Goal: Complete application form

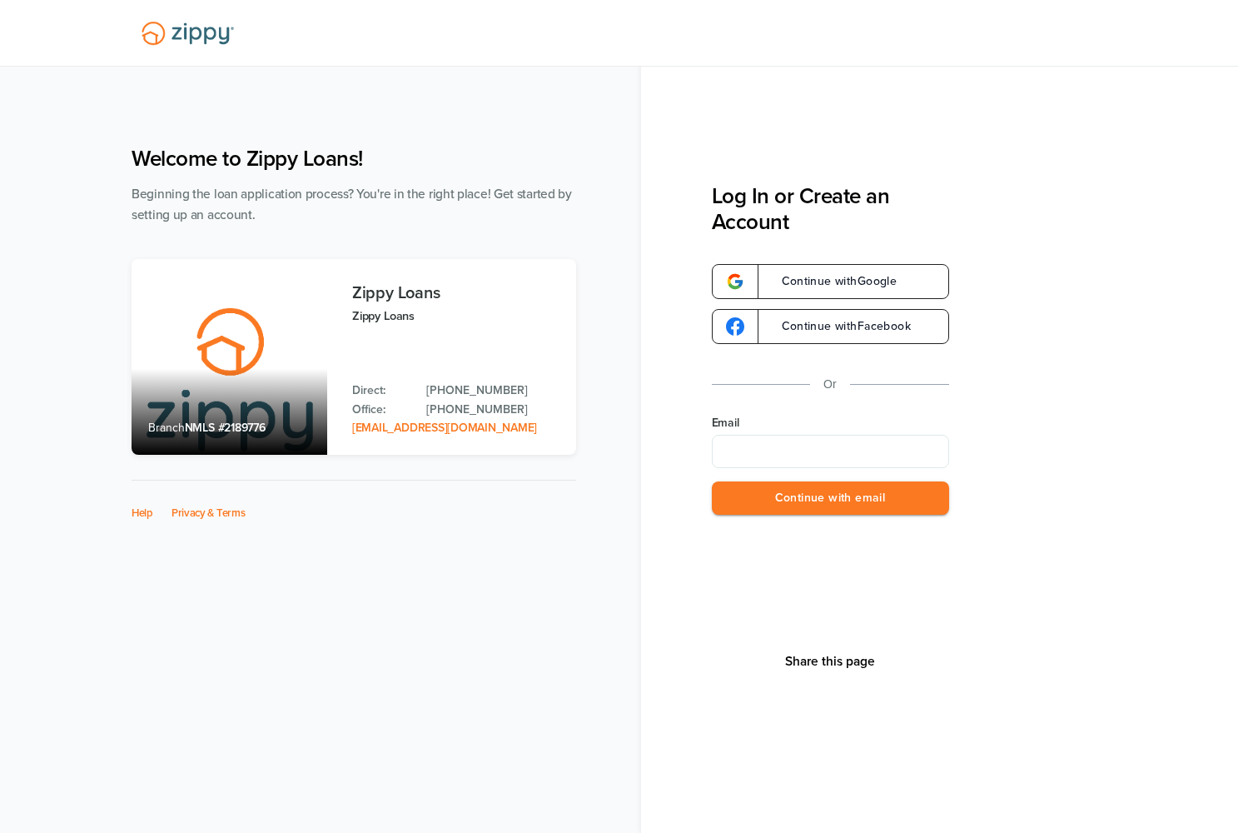
click at [765, 458] on input "Email" at bounding box center [830, 451] width 237 height 33
type input "*"
type input "**********"
click at [785, 499] on button "Continue with email" at bounding box center [830, 498] width 237 height 34
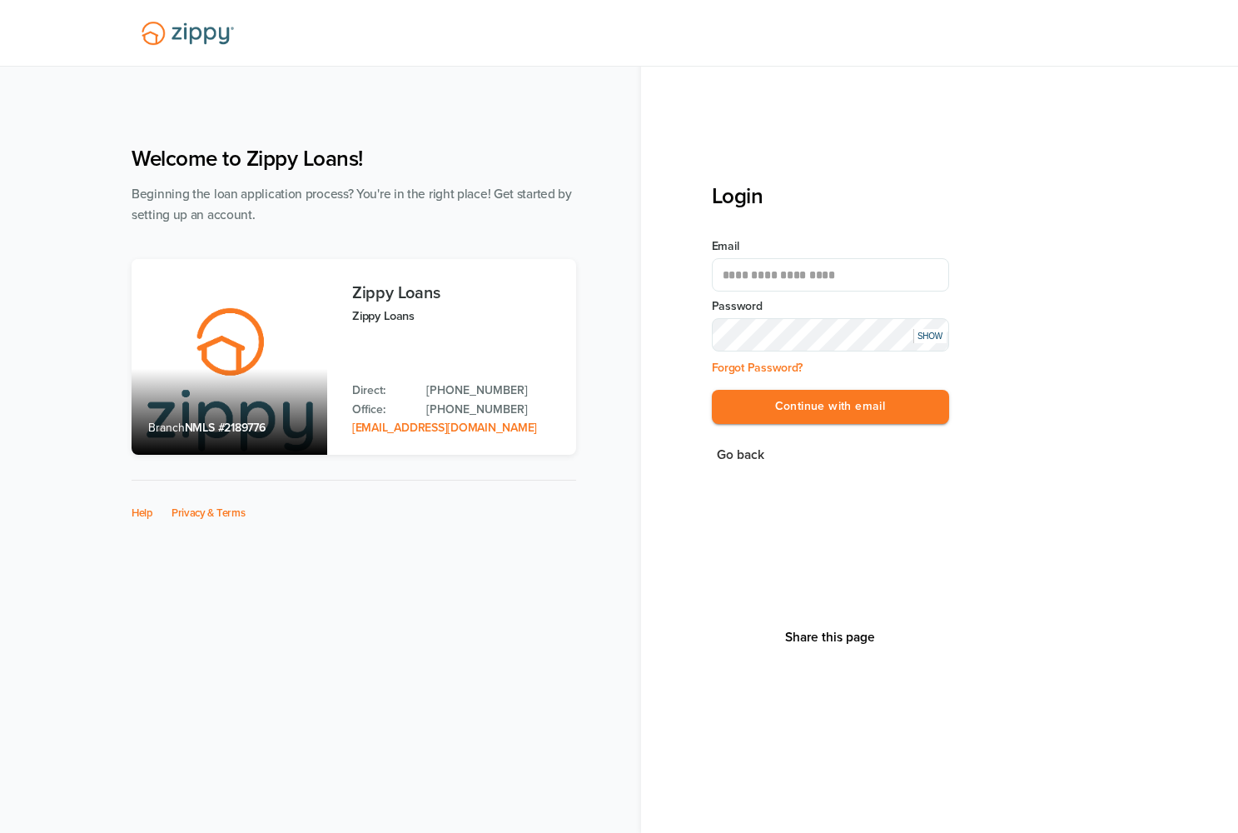
click at [938, 332] on div "SHOW" at bounding box center [930, 336] width 33 height 14
click at [938, 332] on div "HIDE" at bounding box center [930, 336] width 33 height 14
click at [880, 412] on button "Continue with email" at bounding box center [830, 407] width 237 height 34
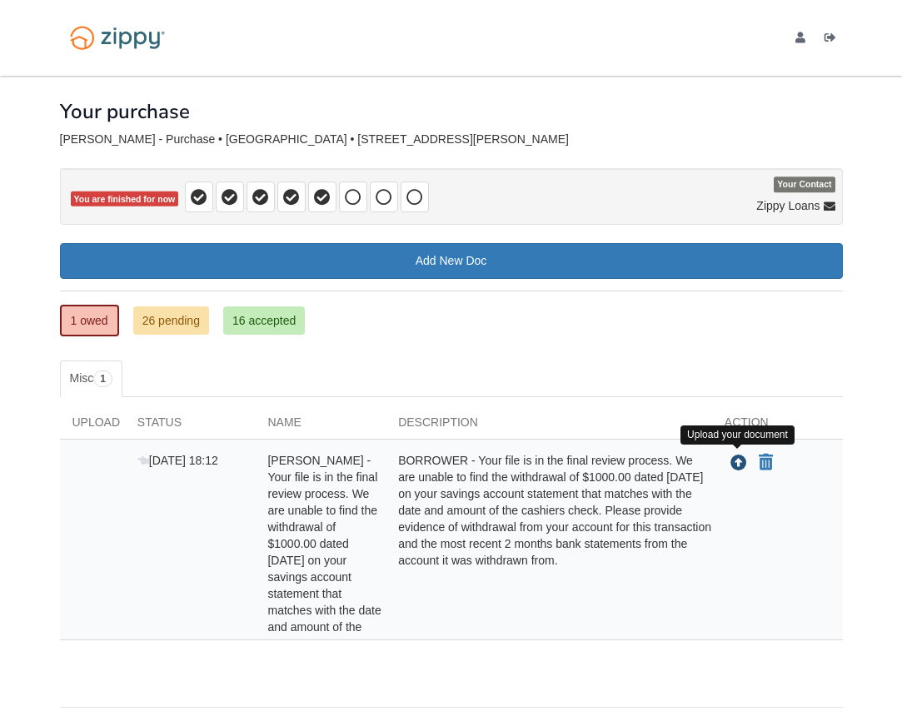
click at [738, 463] on icon "Upload Austin Caskey - Your file is in the final review process. We are unable …" at bounding box center [738, 464] width 17 height 17
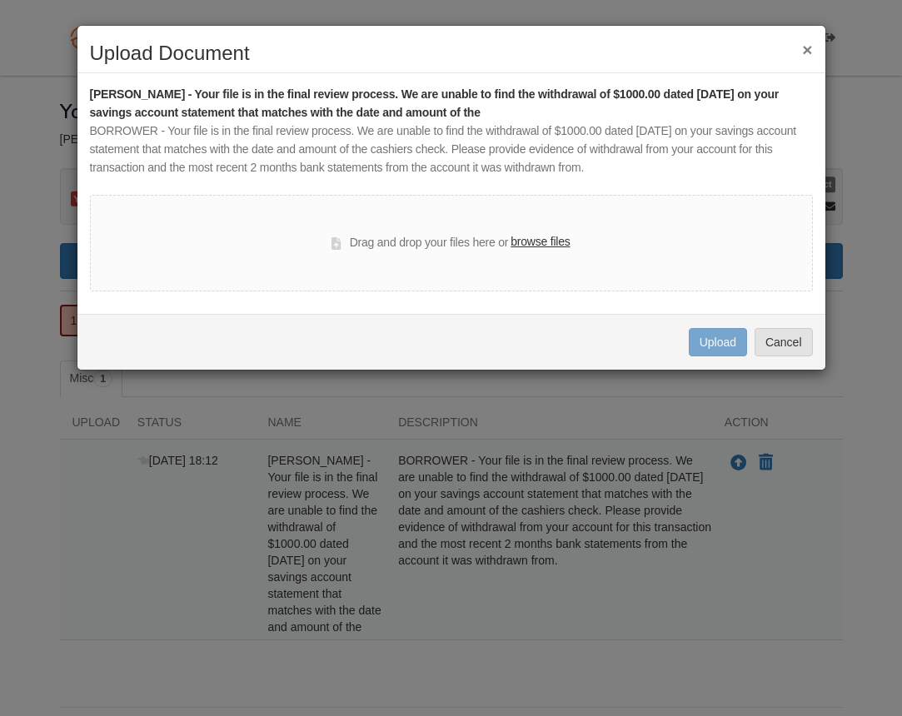
click at [550, 240] on label "browse files" at bounding box center [540, 242] width 59 height 18
click at [0, 0] on input "browse files" at bounding box center [0, 0] width 0 height 0
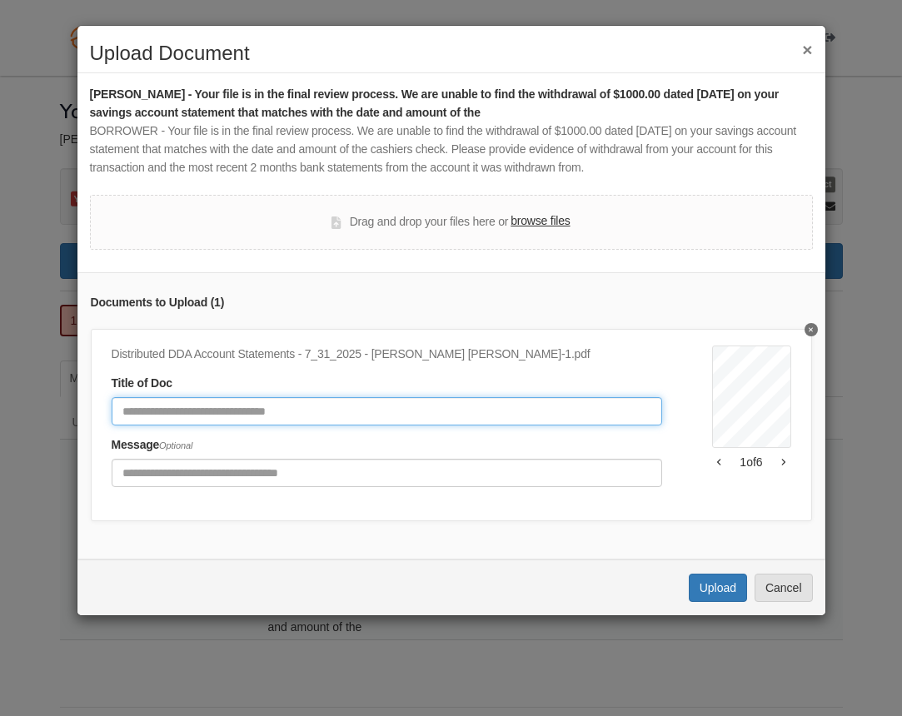
click at [500, 413] on input "Document Title" at bounding box center [387, 411] width 550 height 28
type input "**********"
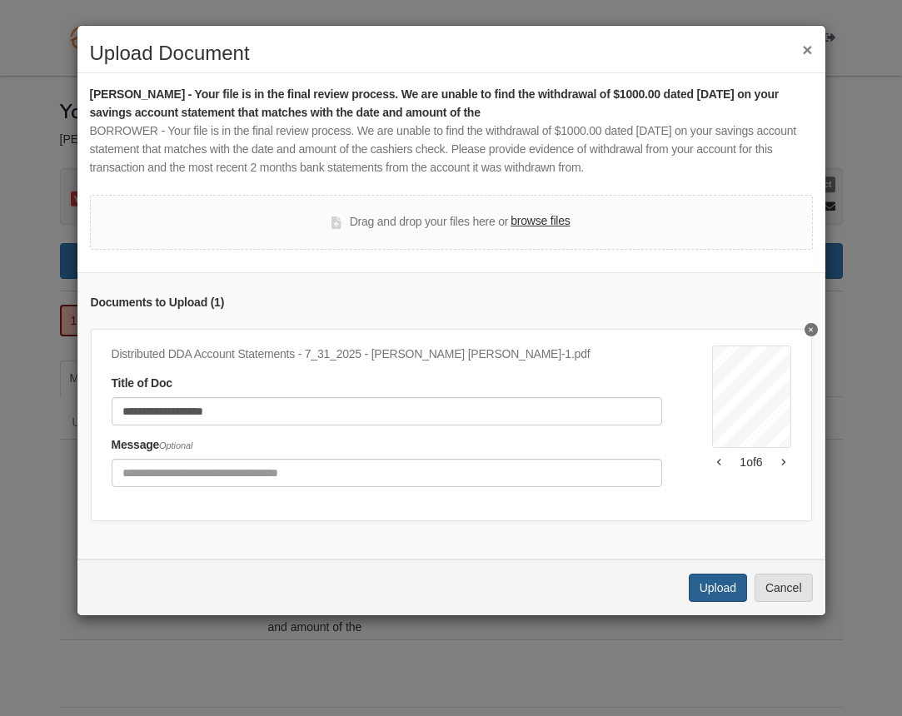
click at [700, 574] on button "Upload" at bounding box center [718, 588] width 58 height 28
